Goal: Information Seeking & Learning: Find specific page/section

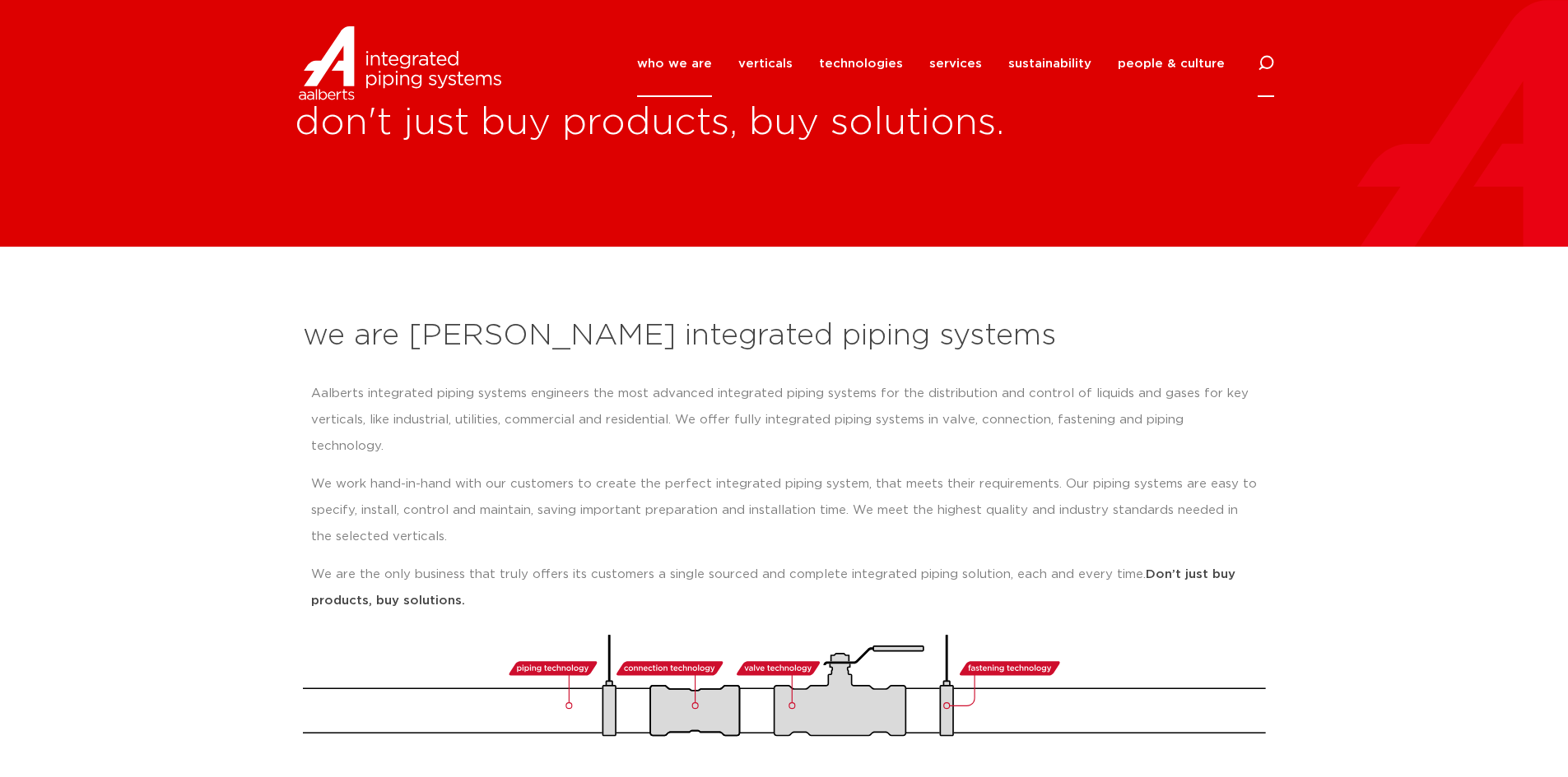
click at [1268, 63] on icon at bounding box center [1265, 63] width 17 height 17
click at [1084, 58] on input "Search" at bounding box center [1142, 62] width 264 height 38
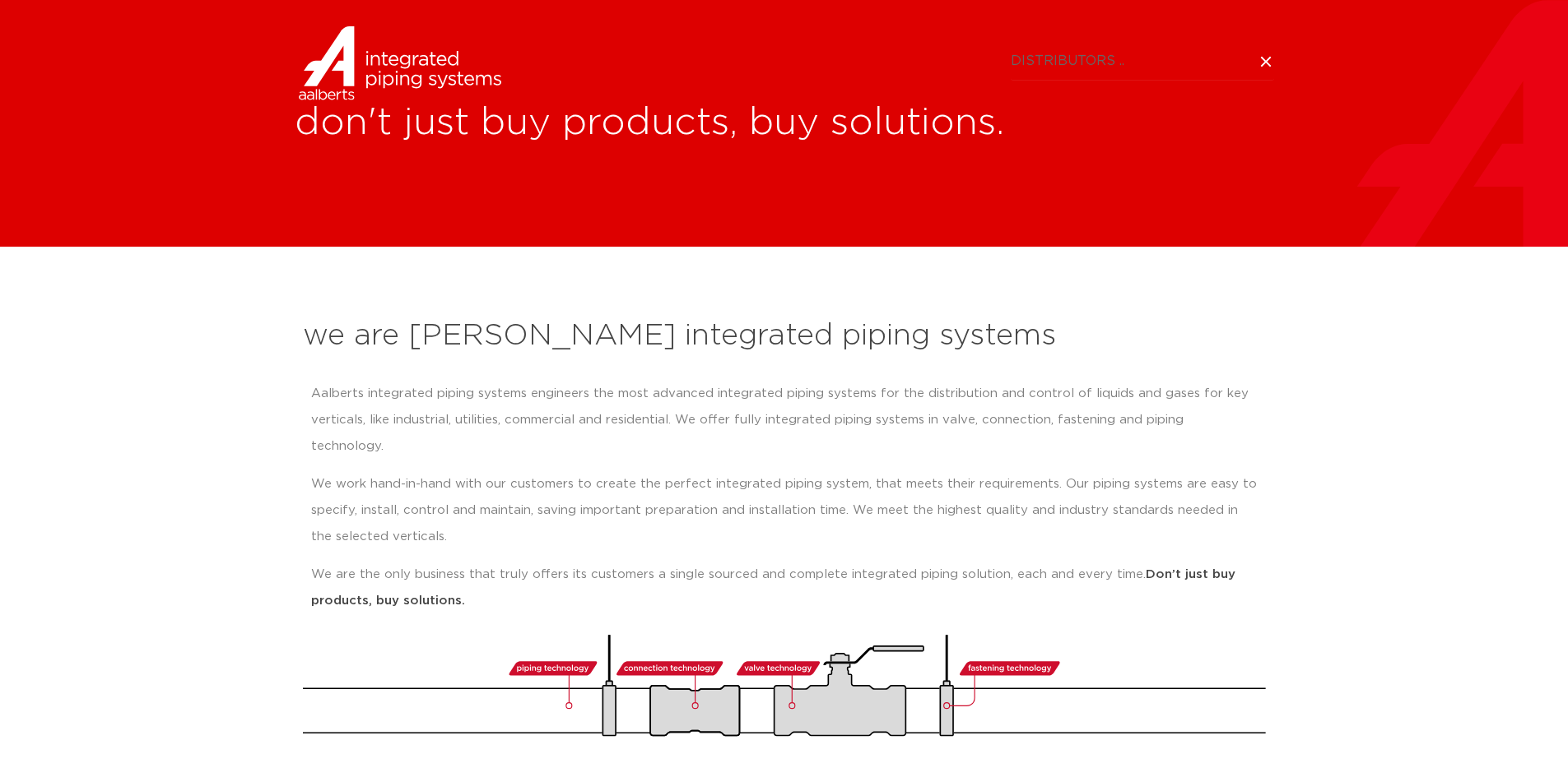
type input "DISTRIBUTORS .."
click button "Search" at bounding box center [0, 0] width 0 height 0
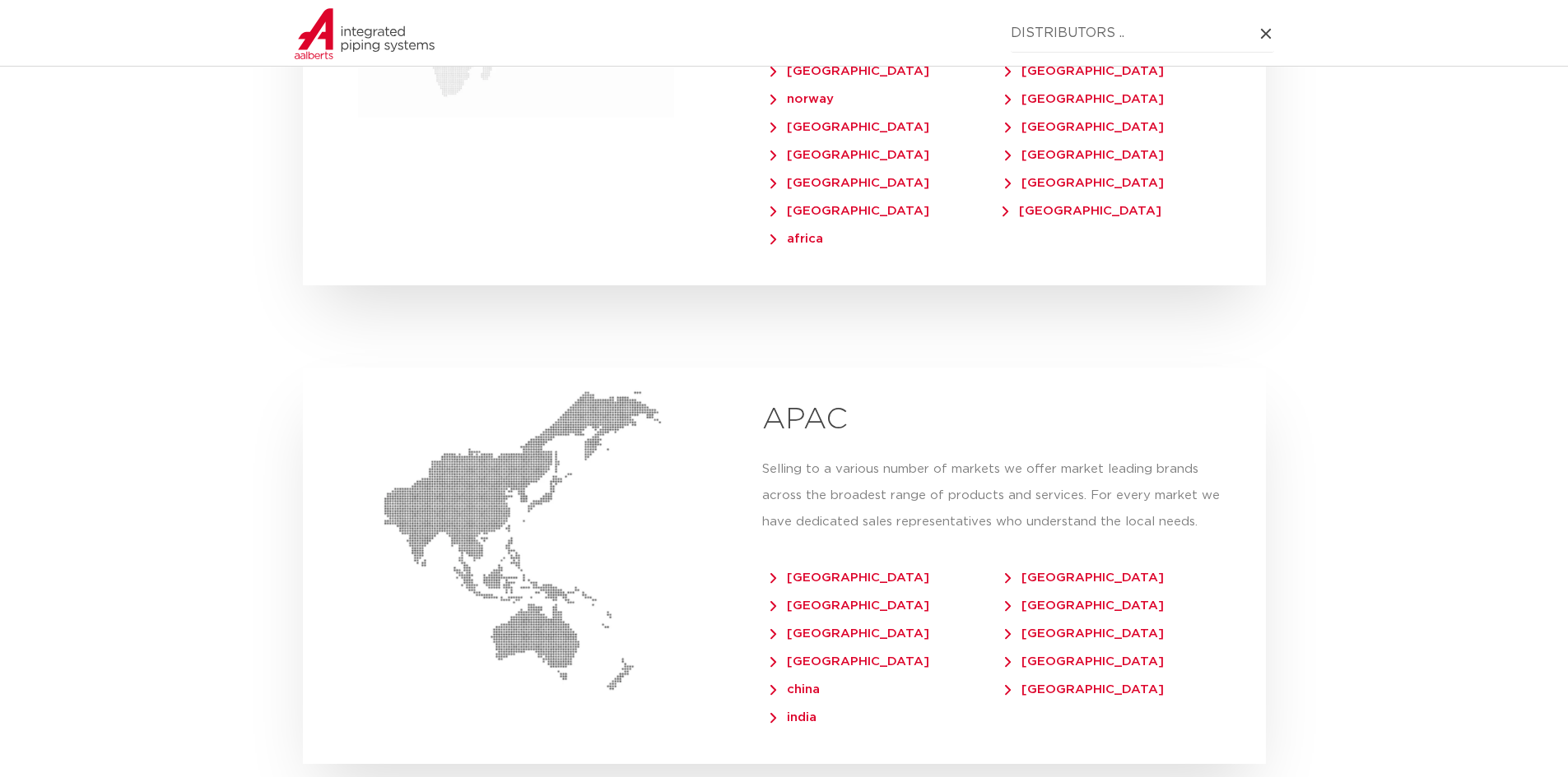
scroll to position [3619, 0]
